Goal: Communication & Community: Answer question/provide support

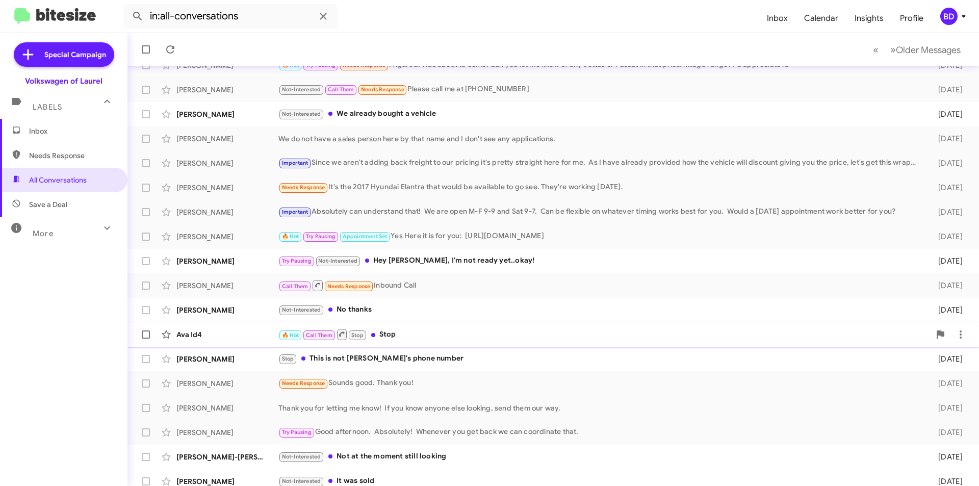
scroll to position [106, 0]
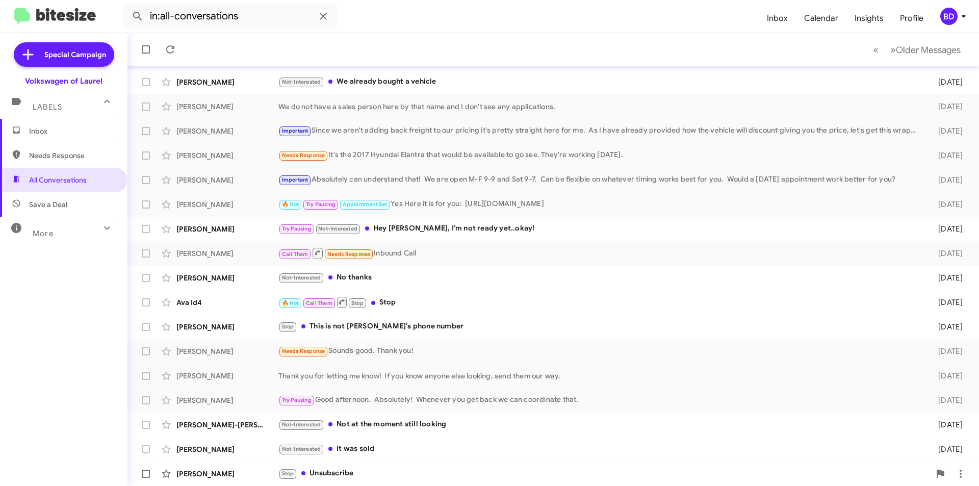
click at [380, 482] on div "[PERSON_NAME] Stop Unsubscribe [DATE]" at bounding box center [553, 473] width 835 height 20
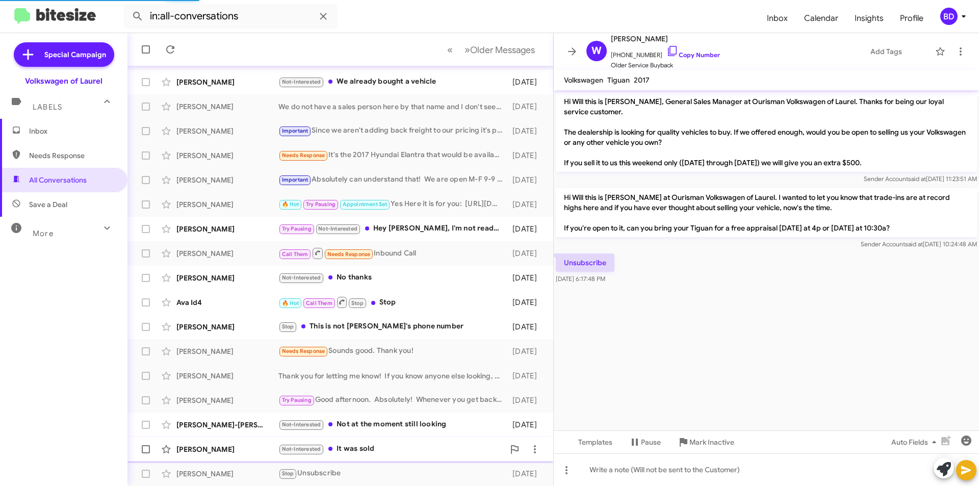
click at [385, 449] on div "Not-Interested It was sold" at bounding box center [391, 449] width 226 height 12
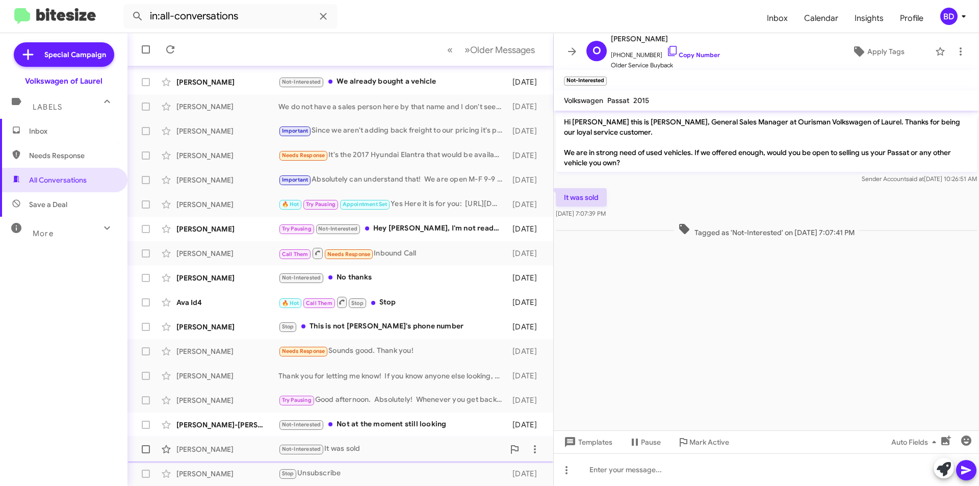
click at [399, 449] on div "Not-Interested It was sold" at bounding box center [391, 449] width 226 height 12
click at [938, 468] on icon at bounding box center [943, 469] width 14 height 14
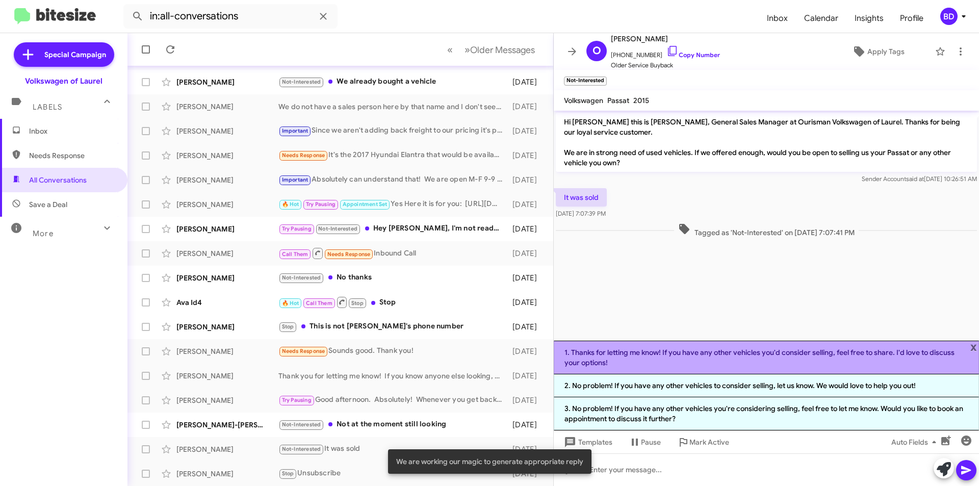
click at [808, 359] on li "1. Thanks for letting me know! If you have any other vehicles you'd consider se…" at bounding box center [766, 358] width 425 height 34
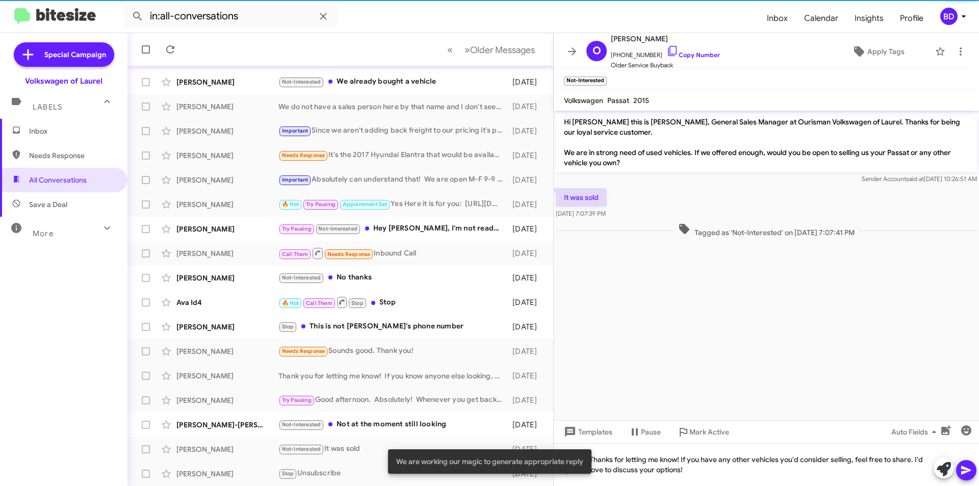
click at [971, 472] on icon at bounding box center [966, 470] width 12 height 12
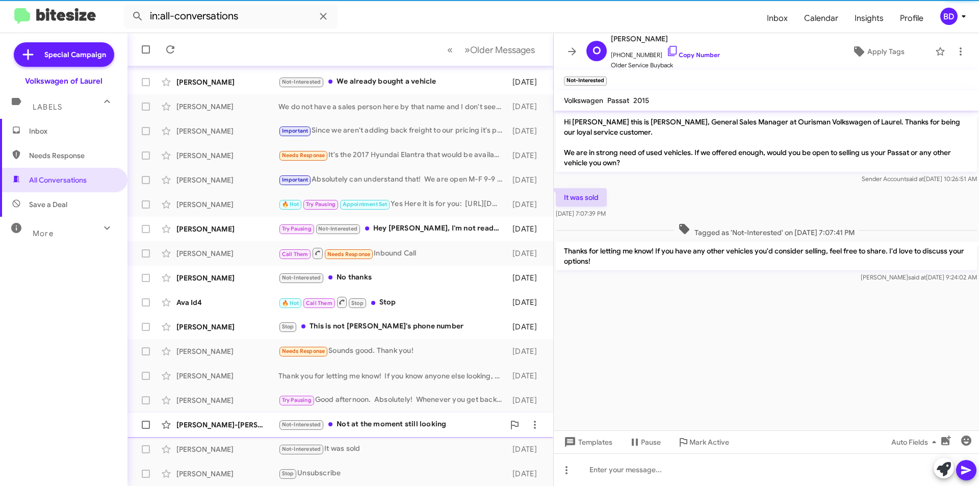
click at [441, 425] on div "Not-Interested Not at the moment still looking" at bounding box center [391, 425] width 226 height 12
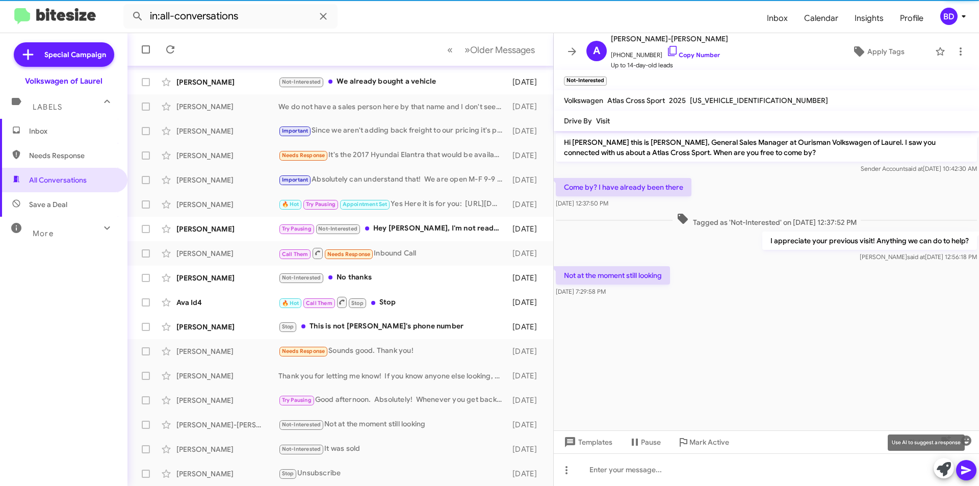
click at [943, 464] on icon at bounding box center [943, 469] width 14 height 14
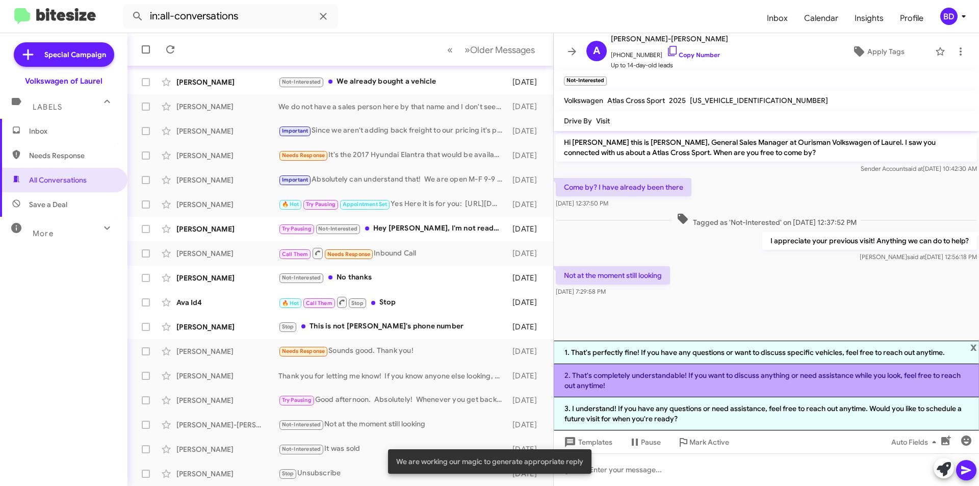
click at [690, 376] on li "2. That's completely understandable! If you want to discuss anything or need as…" at bounding box center [766, 380] width 425 height 33
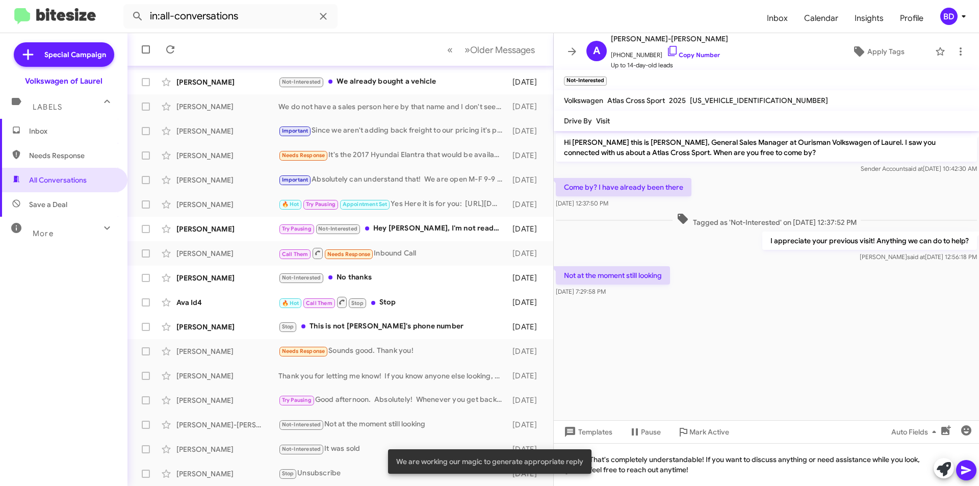
click at [974, 472] on button at bounding box center [966, 470] width 20 height 20
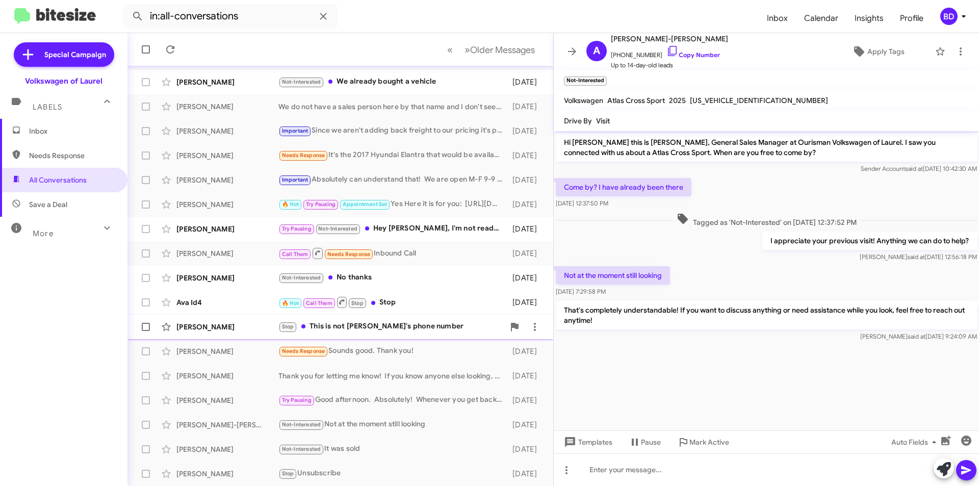
click at [423, 328] on div "Stop This is not [PERSON_NAME]'s phone number" at bounding box center [391, 327] width 226 height 12
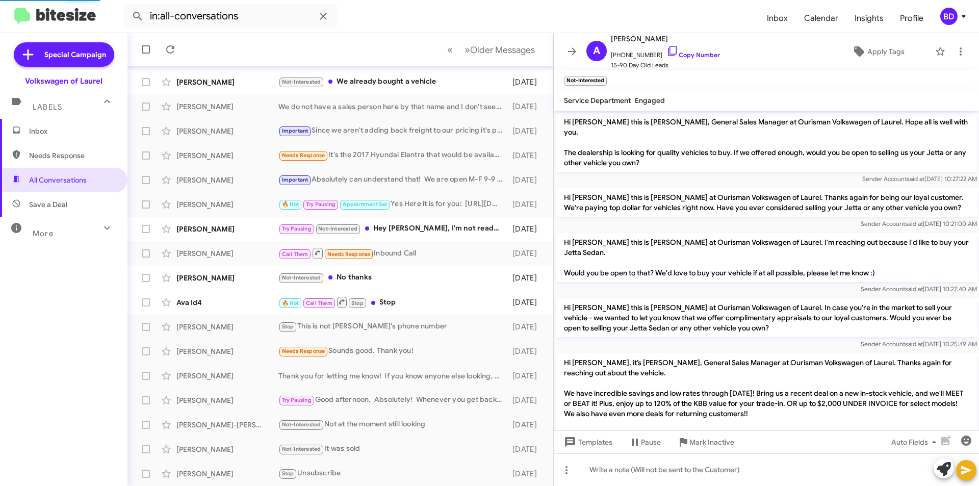
scroll to position [667, 0]
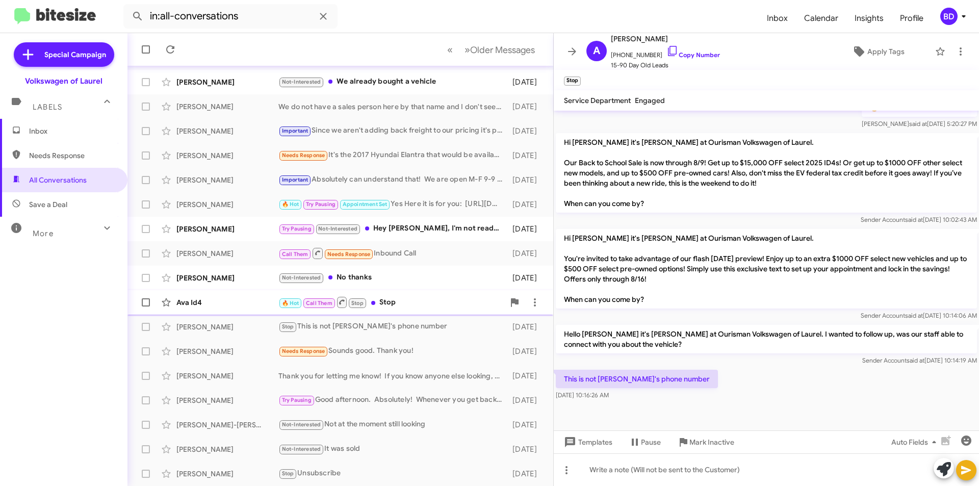
click at [388, 305] on div "🔥 Hot Call Them Stop Stop" at bounding box center [391, 302] width 226 height 13
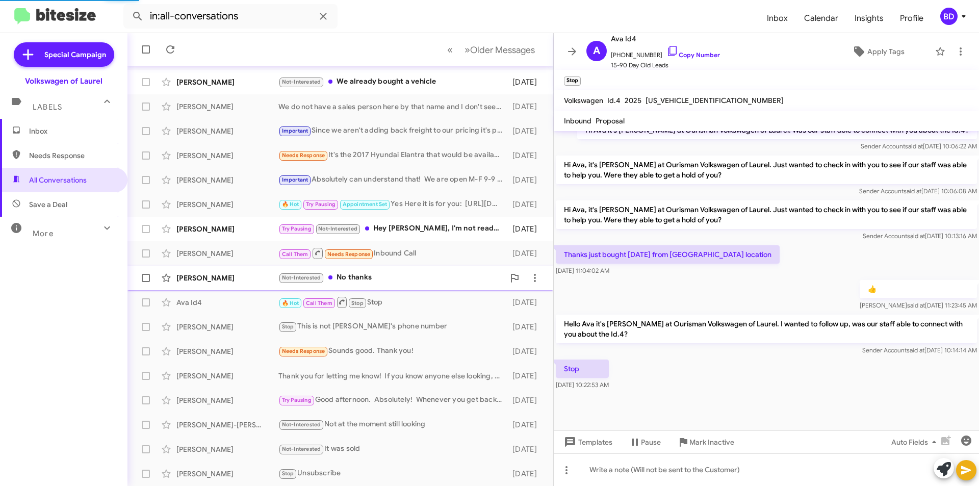
click at [378, 276] on div "Not-Interested No thanks" at bounding box center [391, 278] width 226 height 12
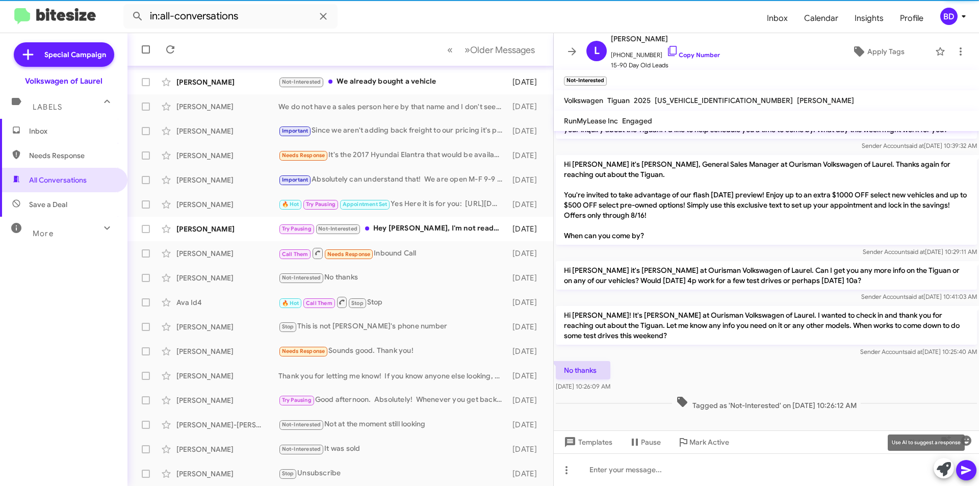
click at [940, 464] on icon at bounding box center [943, 469] width 14 height 14
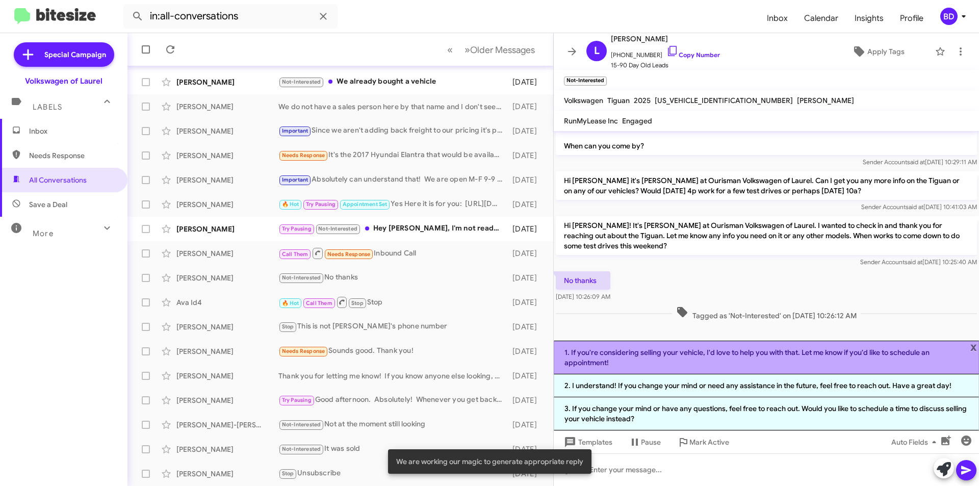
click at [677, 358] on li "1. If you're considering selling your vehicle, I'd love to help you with that. …" at bounding box center [766, 358] width 425 height 34
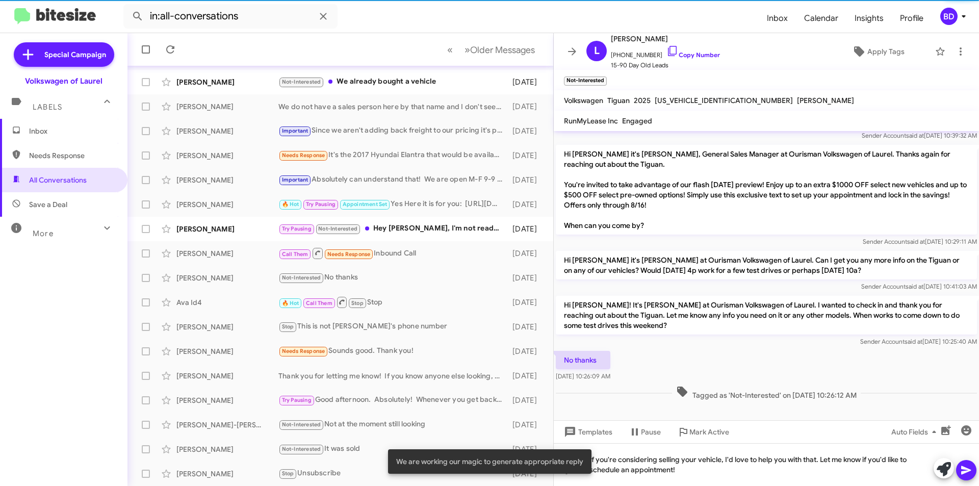
click at [965, 467] on icon at bounding box center [966, 470] width 12 height 12
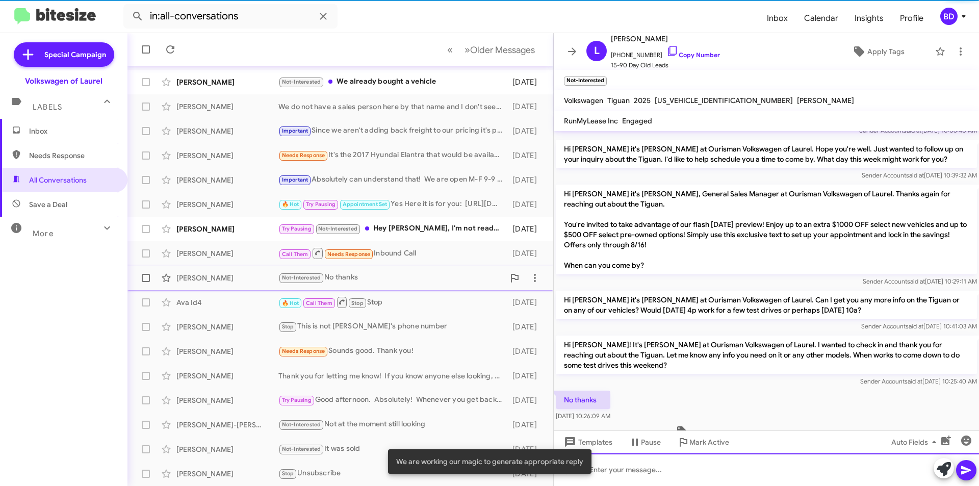
scroll to position [176, 0]
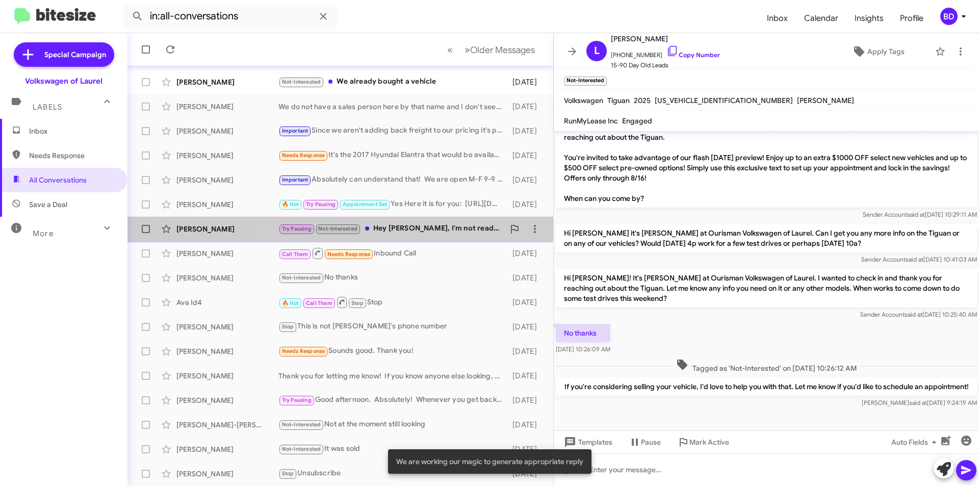
click at [421, 230] on div "Try Pausing Not-Interested Hey [PERSON_NAME], I'm not ready yet..okay!" at bounding box center [391, 229] width 226 height 12
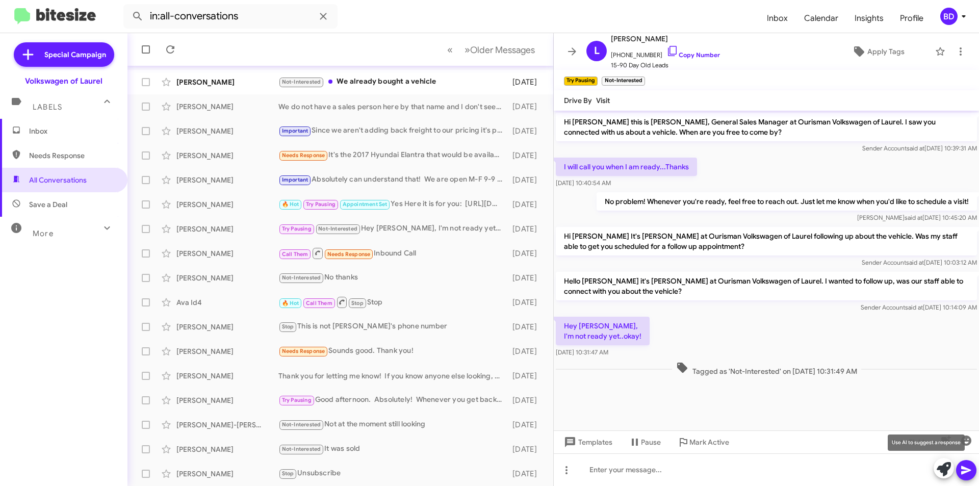
click at [942, 466] on icon at bounding box center [943, 469] width 14 height 14
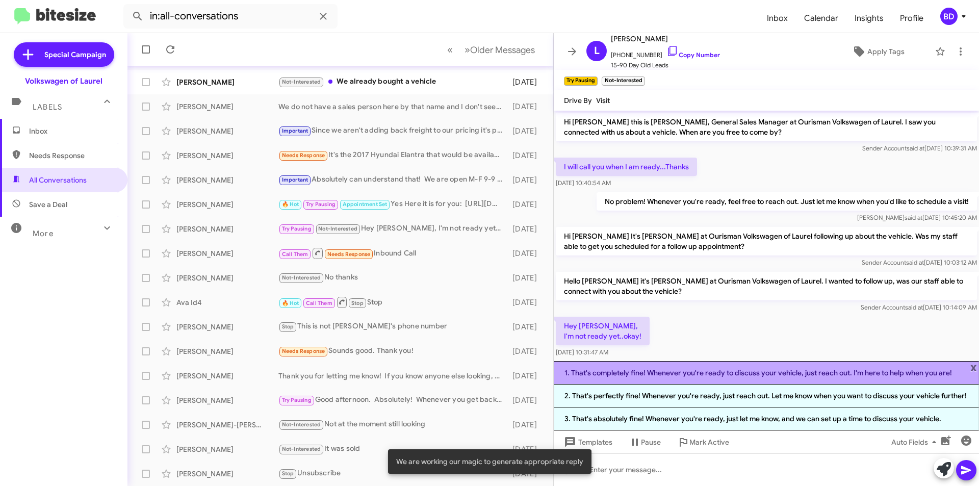
click at [753, 375] on li "1. That's completely fine! Whenever you're ready to discuss your vehicle, just …" at bounding box center [766, 372] width 425 height 23
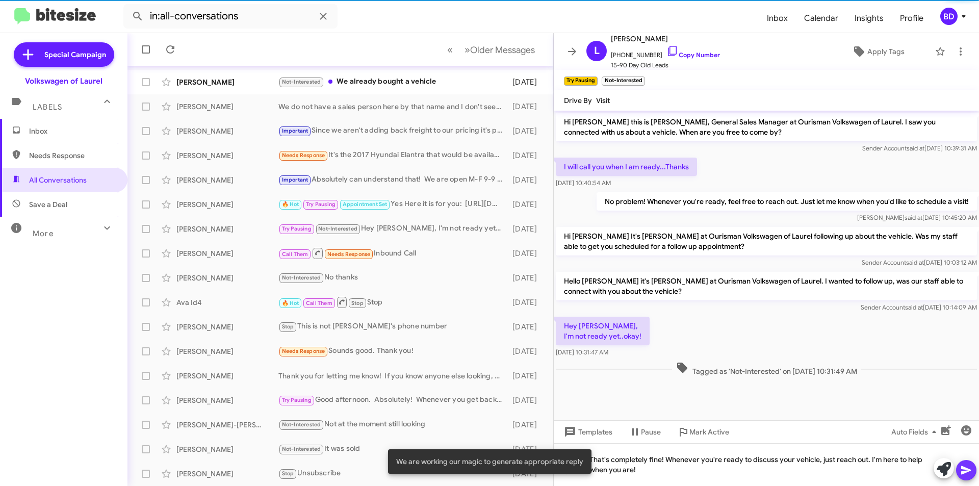
click at [969, 472] on icon at bounding box center [966, 470] width 12 height 12
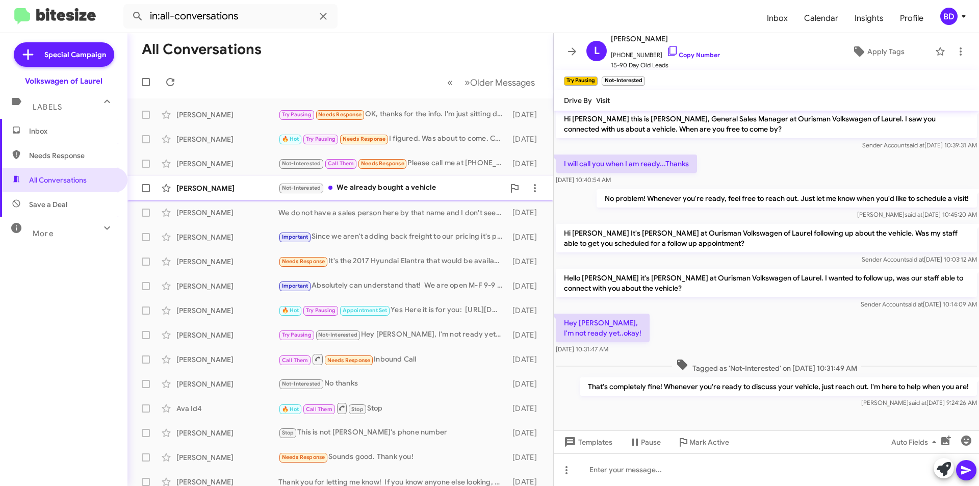
click at [433, 194] on div "Not-Interested We already bought a vehicle" at bounding box center [391, 188] width 226 height 12
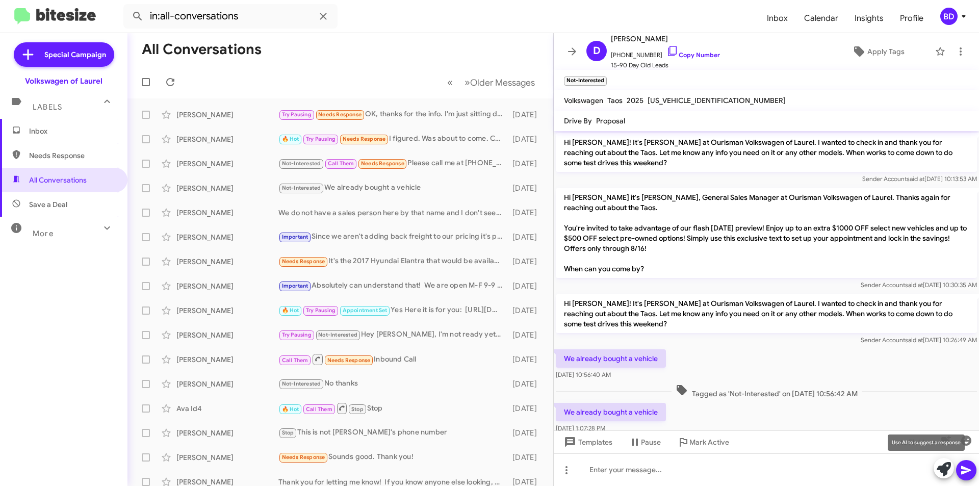
click at [951, 473] on button at bounding box center [943, 468] width 20 height 20
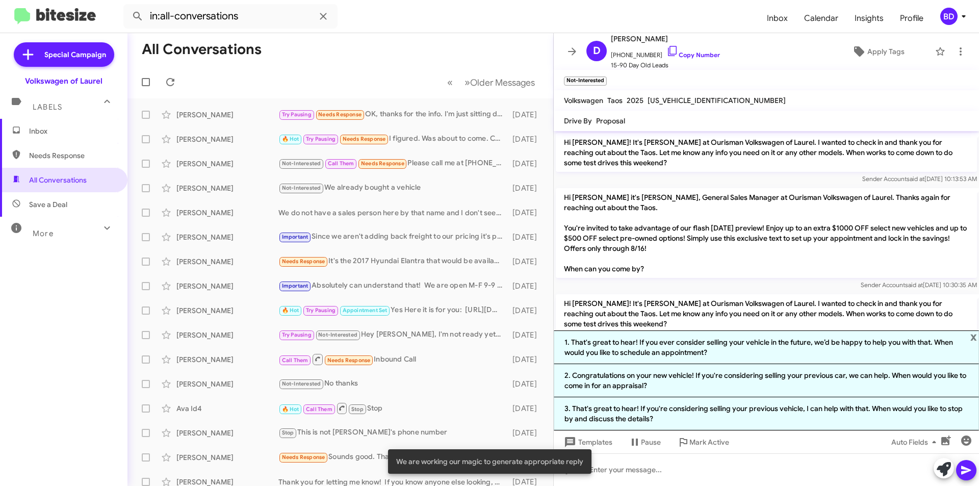
click at [678, 336] on li "1. That's great to hear! If you ever consider selling your vehicle in the futur…" at bounding box center [766, 347] width 425 height 34
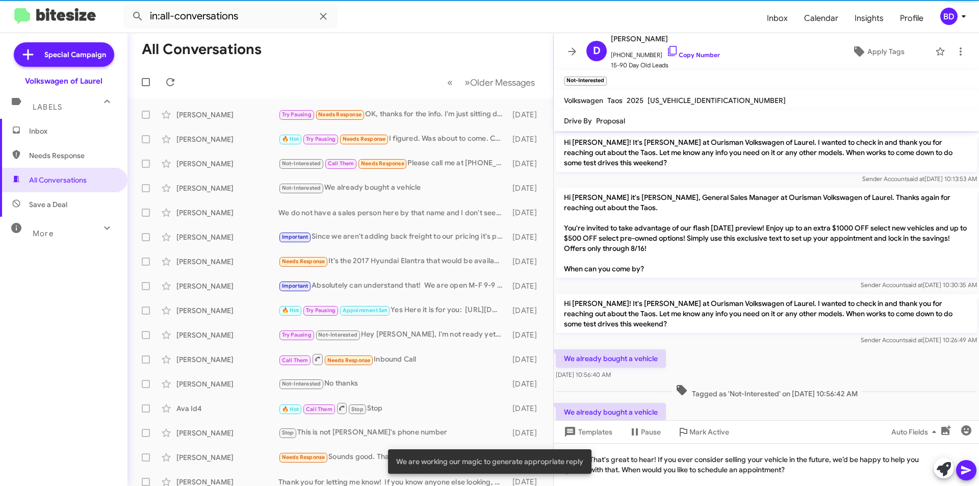
click at [965, 469] on icon at bounding box center [966, 470] width 10 height 9
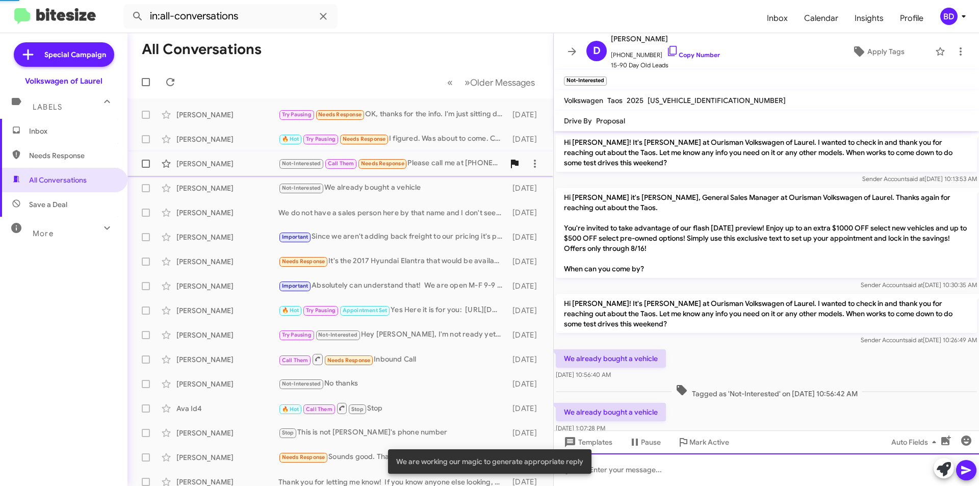
scroll to position [0, 0]
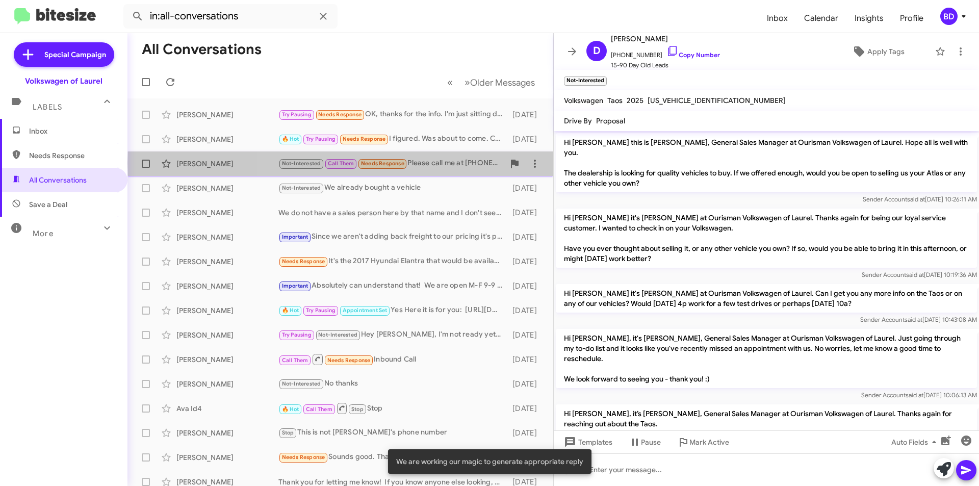
click at [477, 163] on div "Not-Interested Call Them Needs Response Please call me at [PHONE_NUMBER]" at bounding box center [391, 164] width 226 height 12
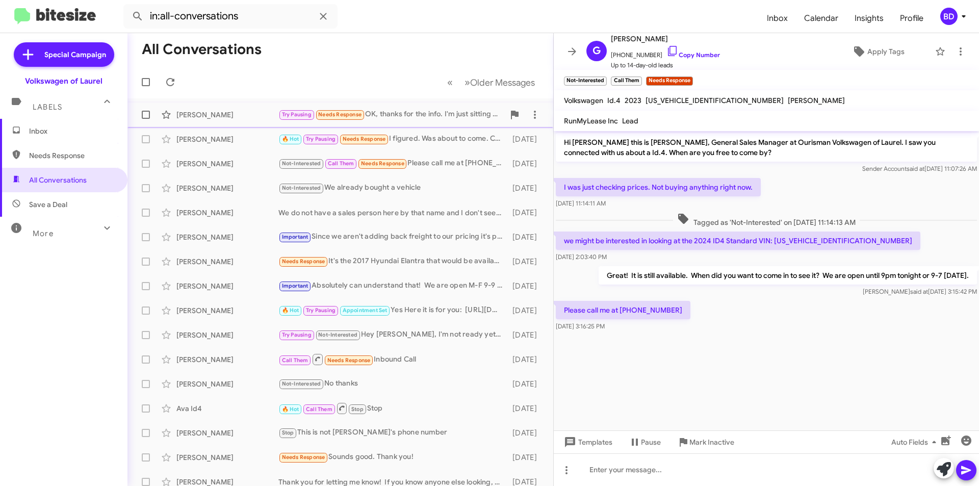
click at [452, 114] on div "Try Pausing Needs Response OK, thanks for the info. I'm just sitting down for d…" at bounding box center [391, 115] width 226 height 12
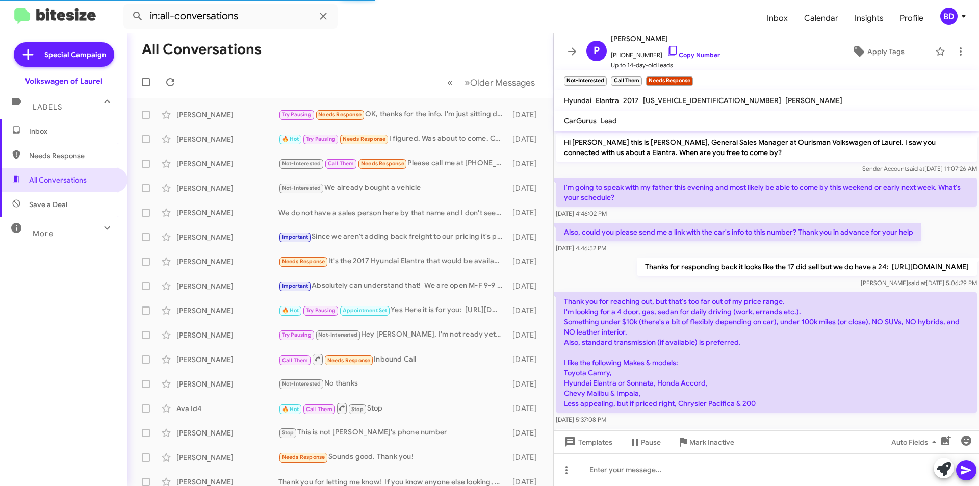
scroll to position [114, 0]
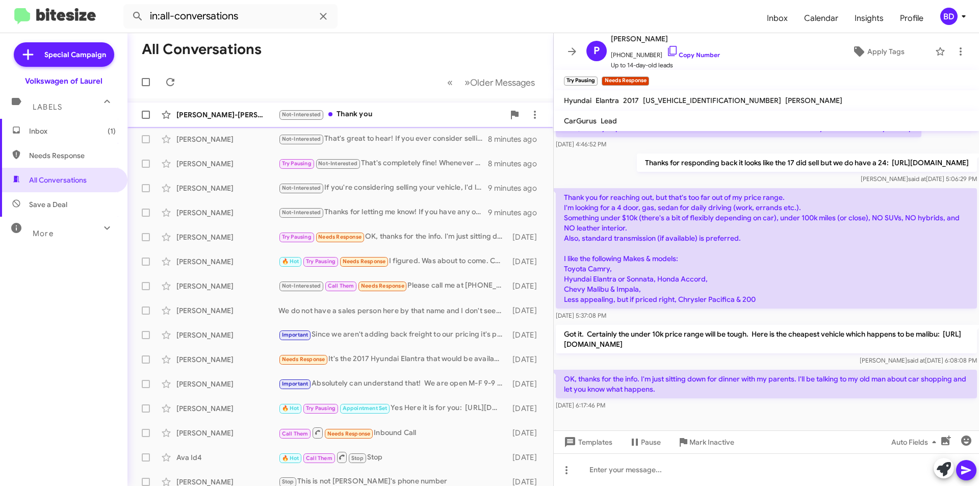
click at [364, 115] on div "Not-Interested Thank you" at bounding box center [391, 115] width 226 height 12
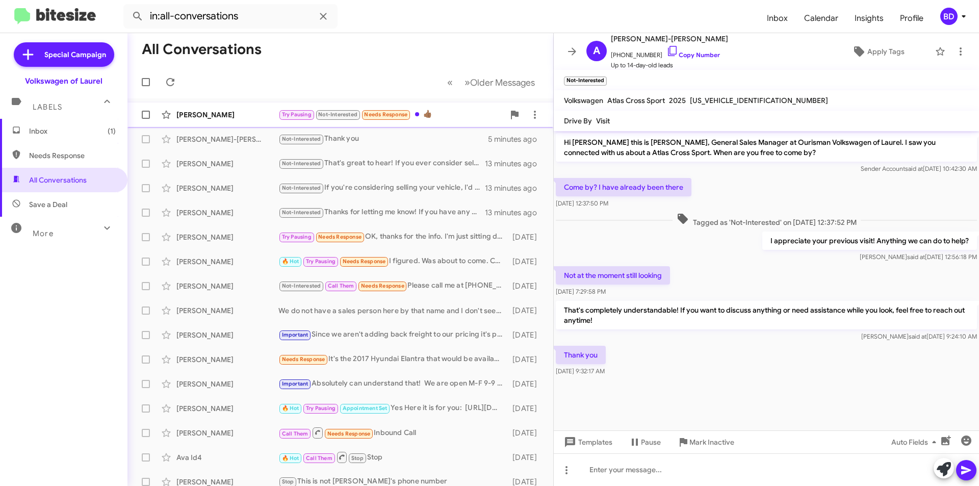
click at [450, 113] on div "Try Pausing Not-Interested Needs Response 👍🏾" at bounding box center [391, 115] width 226 height 12
